Goal: Information Seeking & Learning: Understand process/instructions

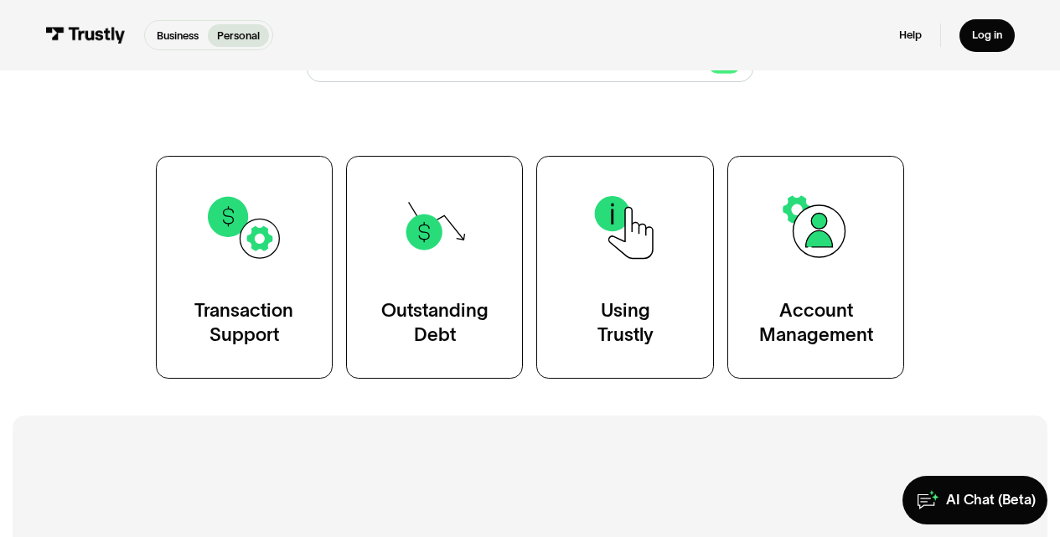
scroll to position [270, 0]
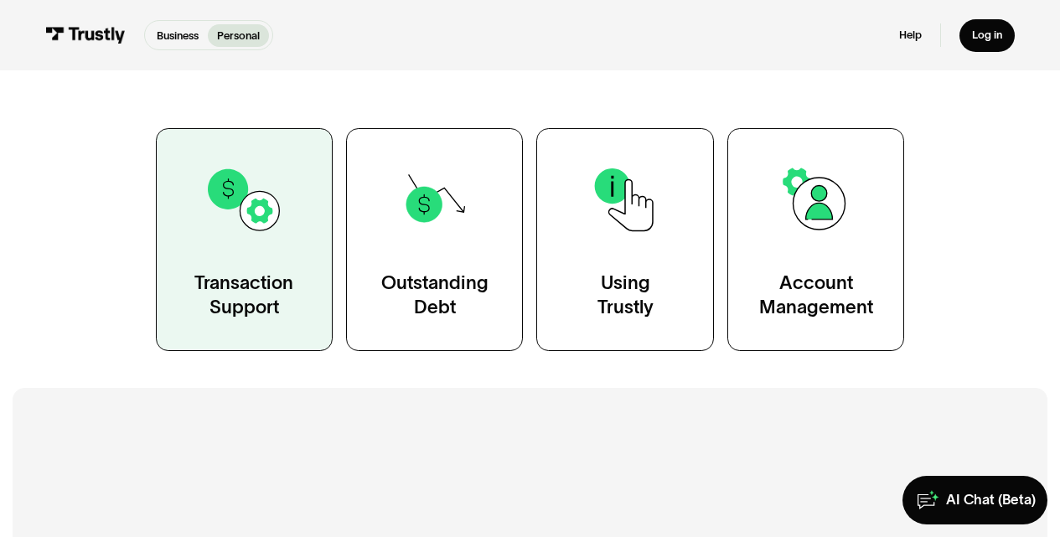
click at [250, 293] on div "Transaction Support" at bounding box center [243, 295] width 99 height 49
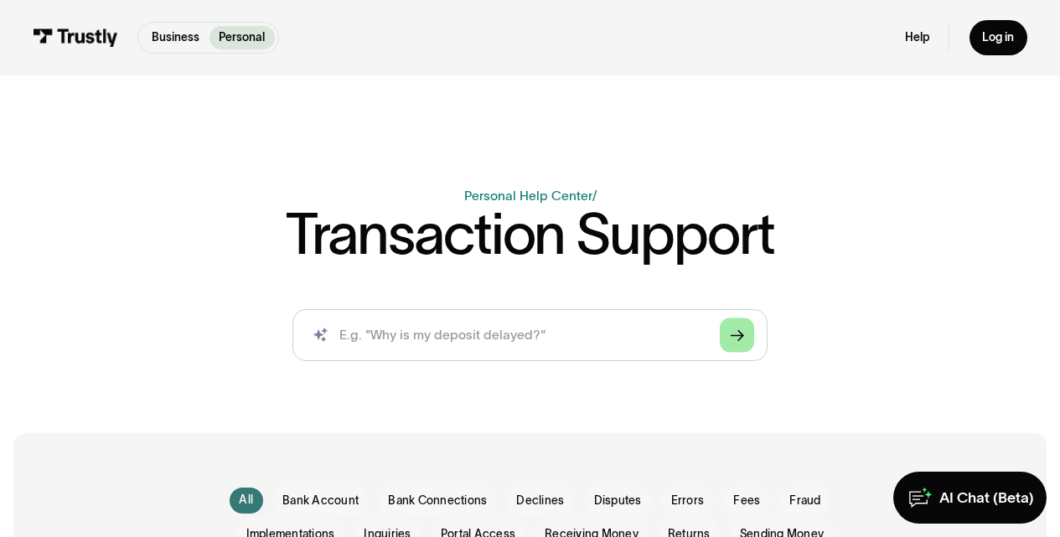
click at [740, 337] on icon "Arrow Right" at bounding box center [737, 335] width 13 height 13
click at [595, 343] on input "search" at bounding box center [529, 335] width 475 height 53
click at [590, 333] on input "search" at bounding box center [529, 335] width 475 height 53
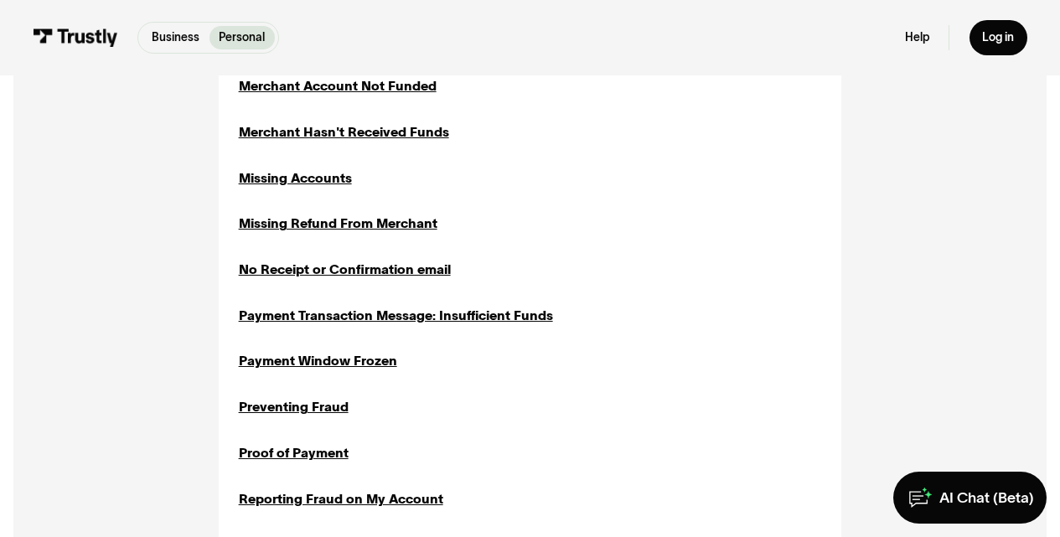
scroll to position [1232, 0]
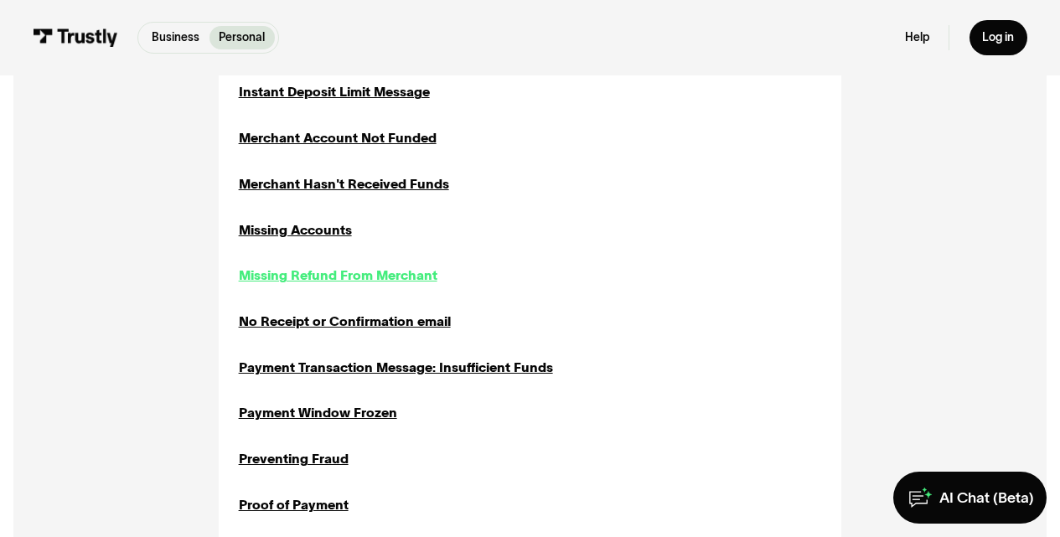
click at [323, 270] on div "Missing Refund From Merchant" at bounding box center [338, 275] width 199 height 19
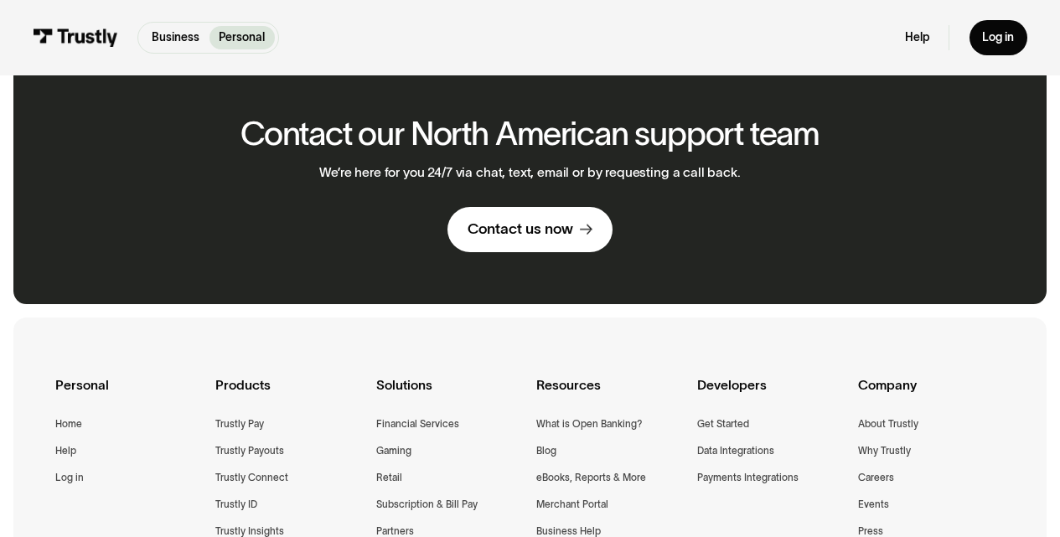
scroll to position [1181, 0]
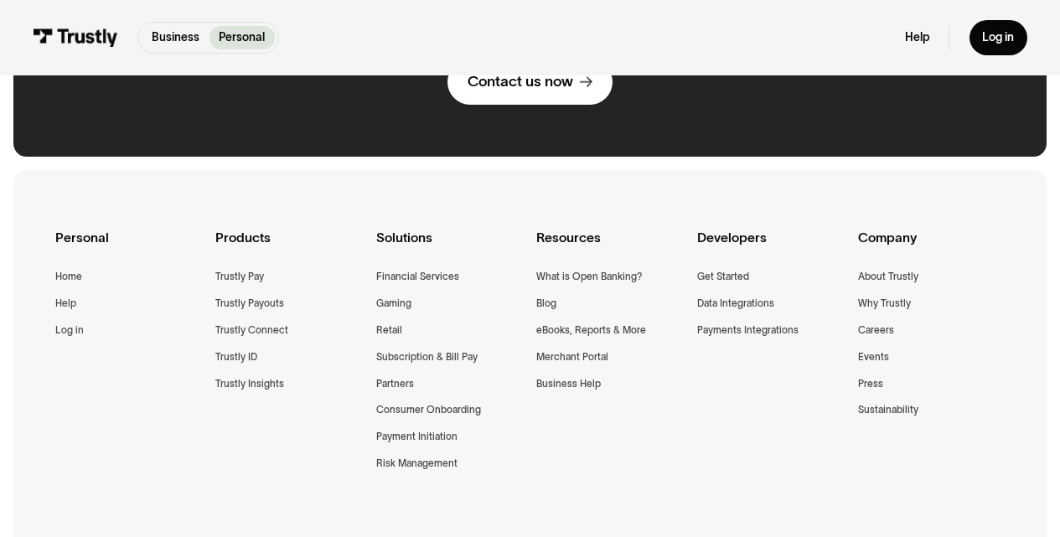
click at [226, 39] on p "Personal" at bounding box center [242, 38] width 46 height 18
